Goal: Check status

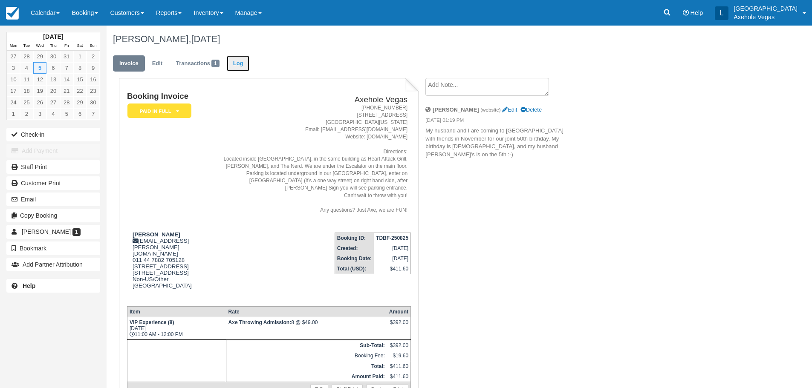
click at [235, 62] on link "Log" at bounding box center [238, 63] width 23 height 17
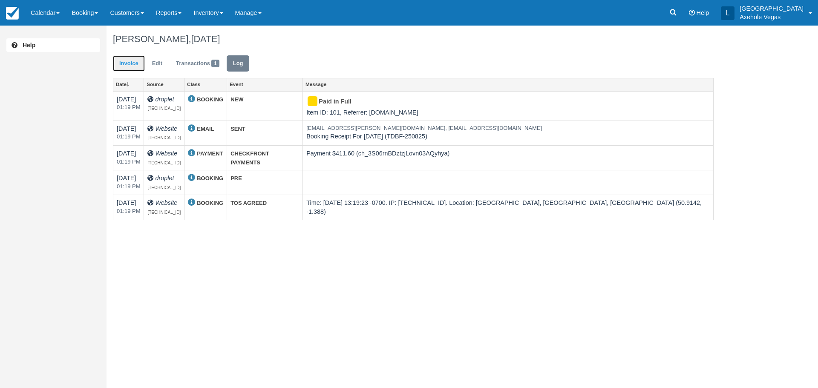
click at [135, 67] on link "Invoice" at bounding box center [129, 63] width 32 height 17
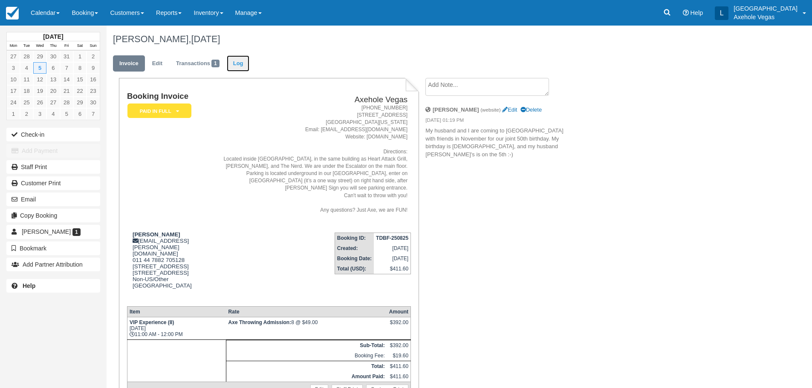
click at [241, 67] on link "Log" at bounding box center [238, 63] width 23 height 17
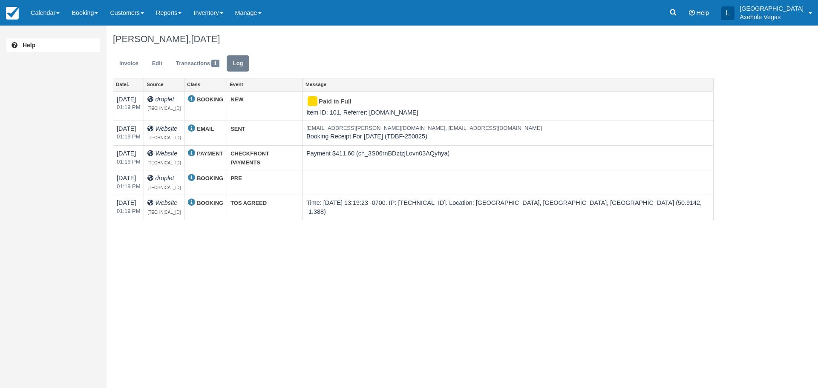
drag, startPoint x: 268, startPoint y: 36, endPoint x: 271, endPoint y: 58, distance: 22.0
click at [268, 36] on h1 "[PERSON_NAME], [DATE]" at bounding box center [413, 39] width 601 height 10
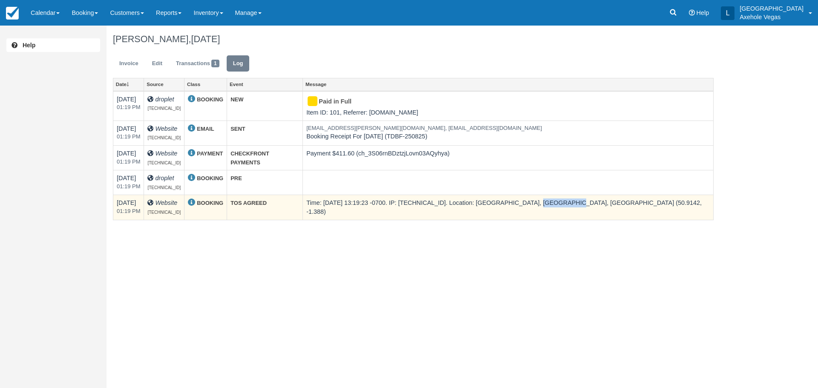
drag, startPoint x: 606, startPoint y: 202, endPoint x: 572, endPoint y: 199, distance: 34.2
click at [572, 199] on td "Time: [DATE] 13:19:23 -0700. IP: [TECHNICAL_ID]. Location: [GEOGRAPHIC_DATA], […" at bounding box center [508, 207] width 411 height 25
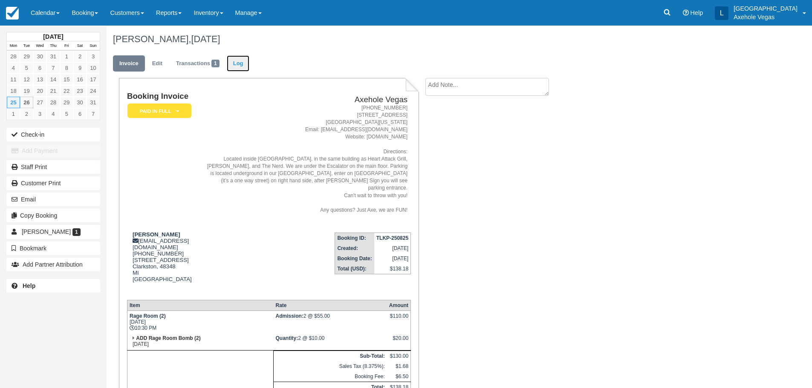
click at [234, 68] on link "Log" at bounding box center [238, 63] width 23 height 17
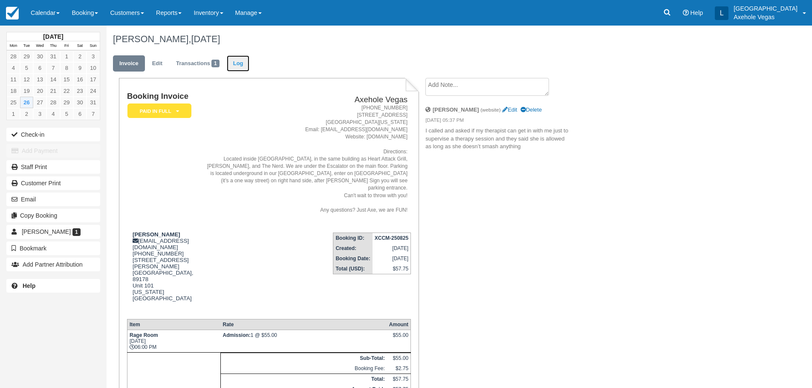
click at [246, 63] on link "Log" at bounding box center [238, 63] width 23 height 17
